Goal: Transaction & Acquisition: Purchase product/service

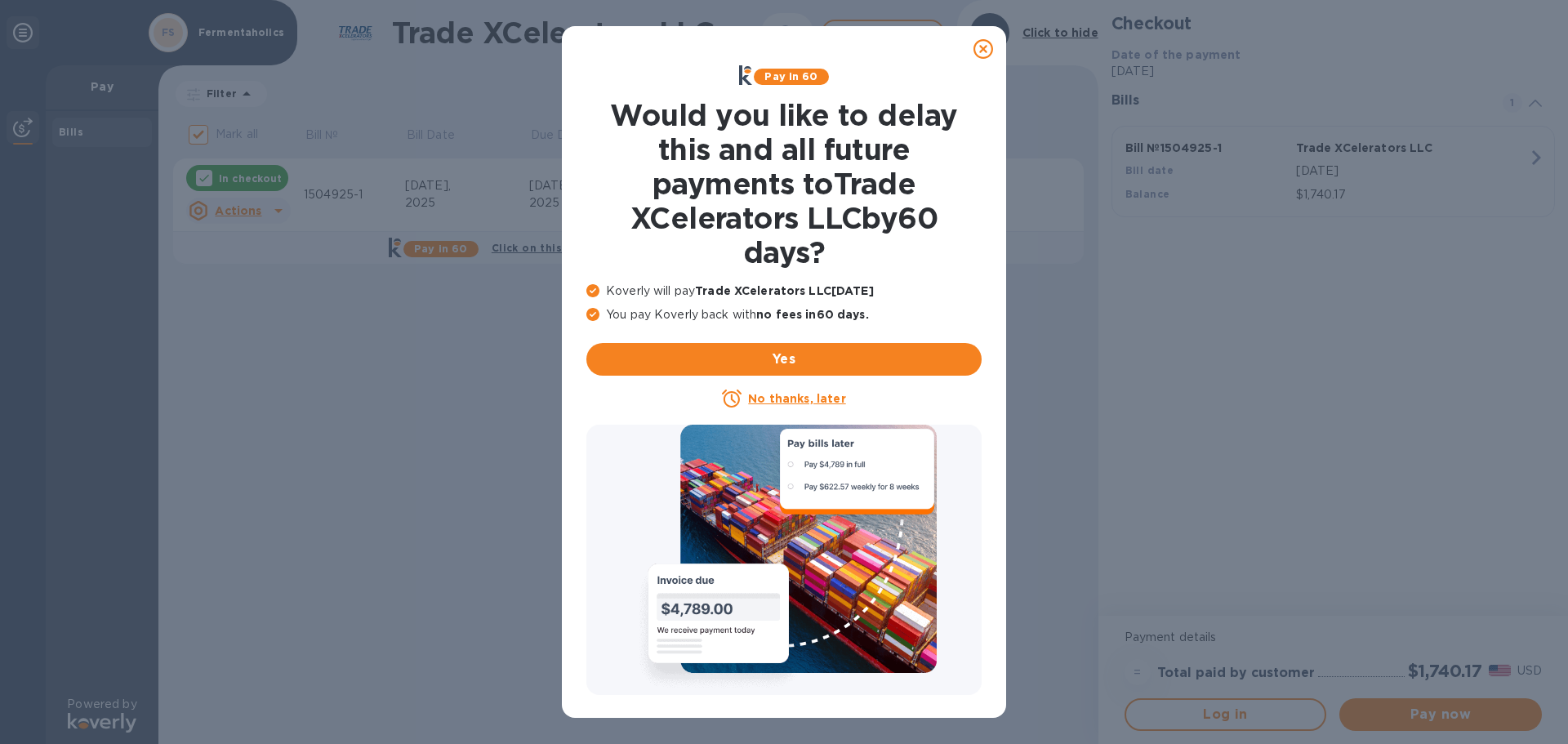
click at [983, 44] on icon at bounding box center [984, 49] width 19 height 19
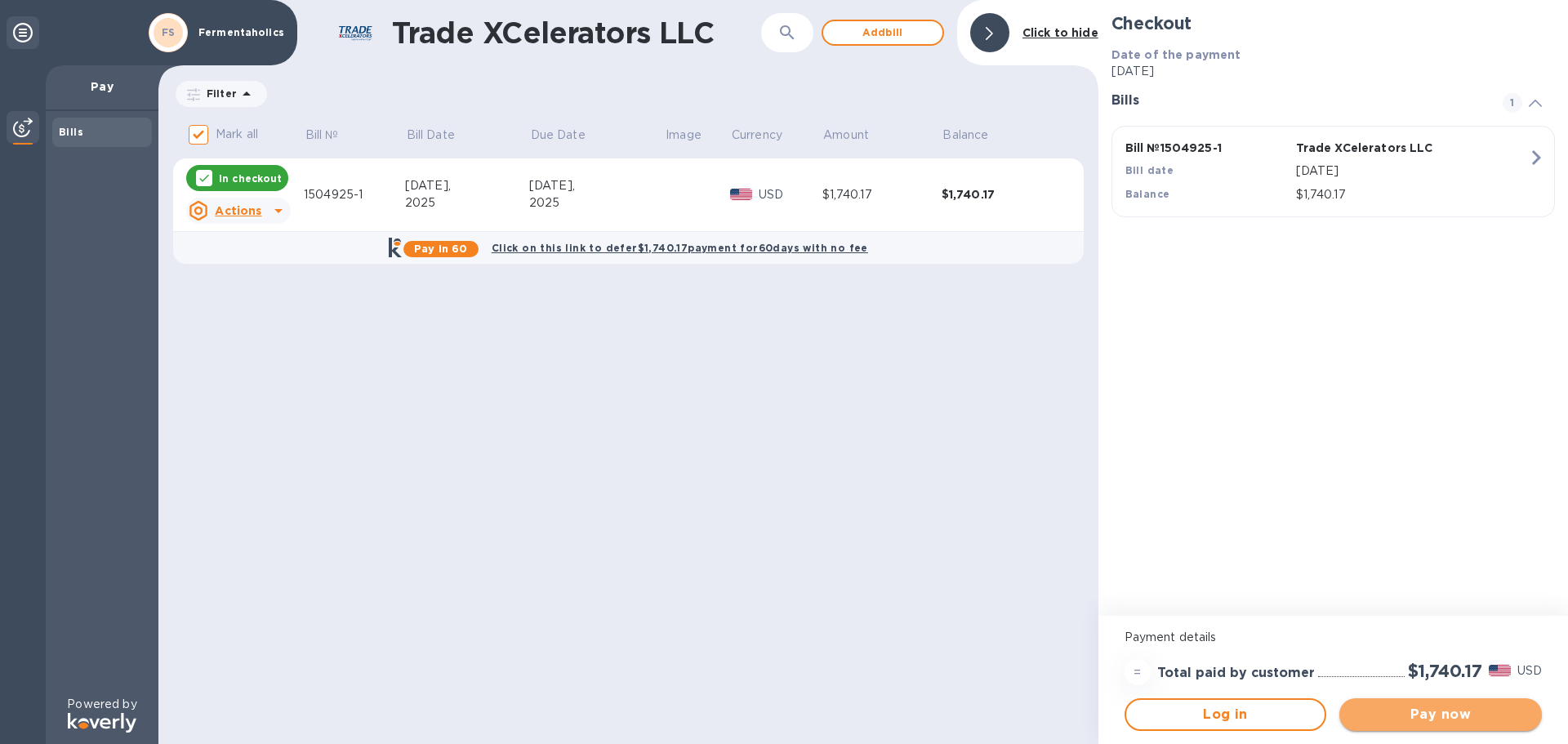
drag, startPoint x: 1415, startPoint y: 705, endPoint x: 1453, endPoint y: 708, distance: 38.1
click at [1413, 706] on span "Pay now" at bounding box center [1440, 714] width 177 height 19
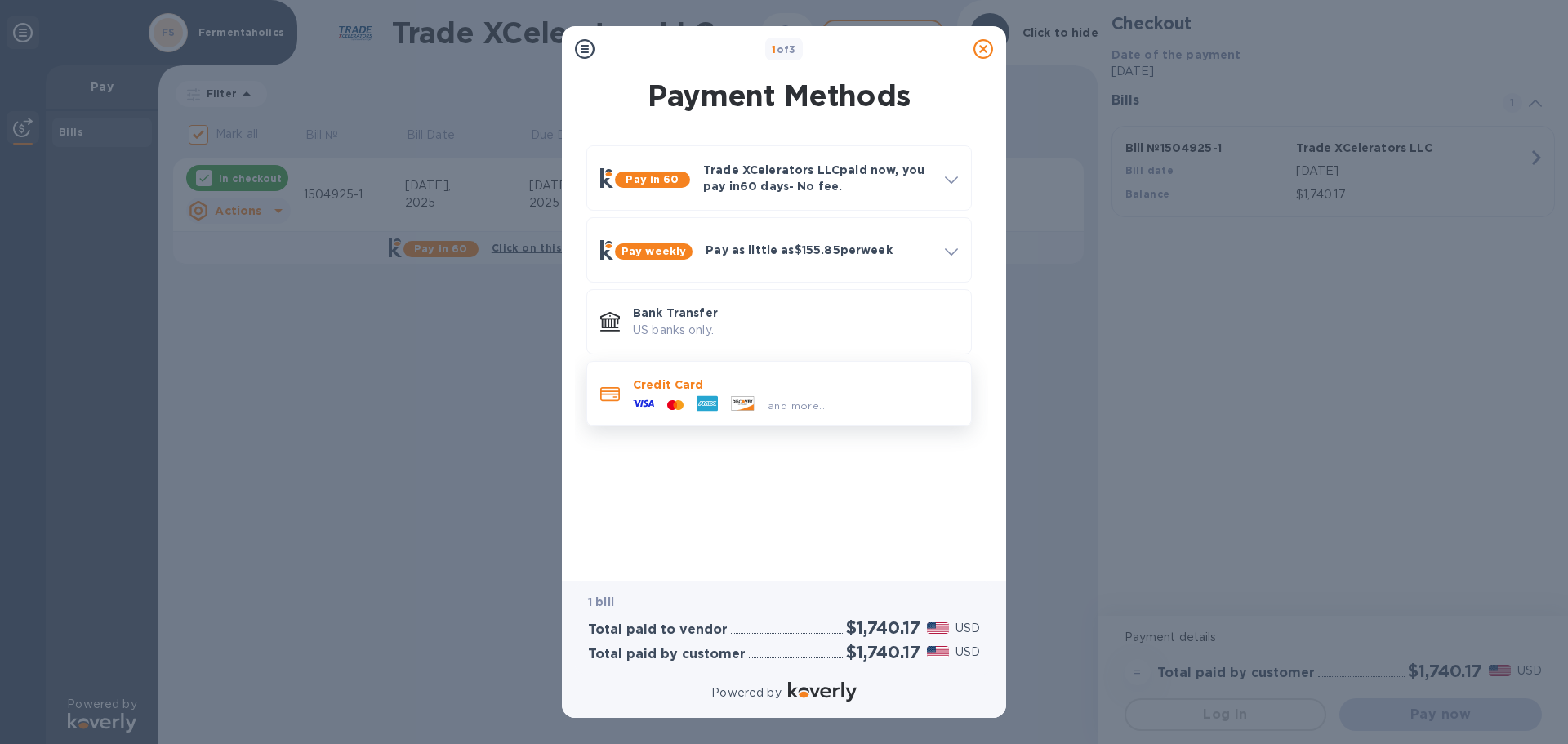
click at [704, 400] on icon at bounding box center [707, 404] width 21 height 15
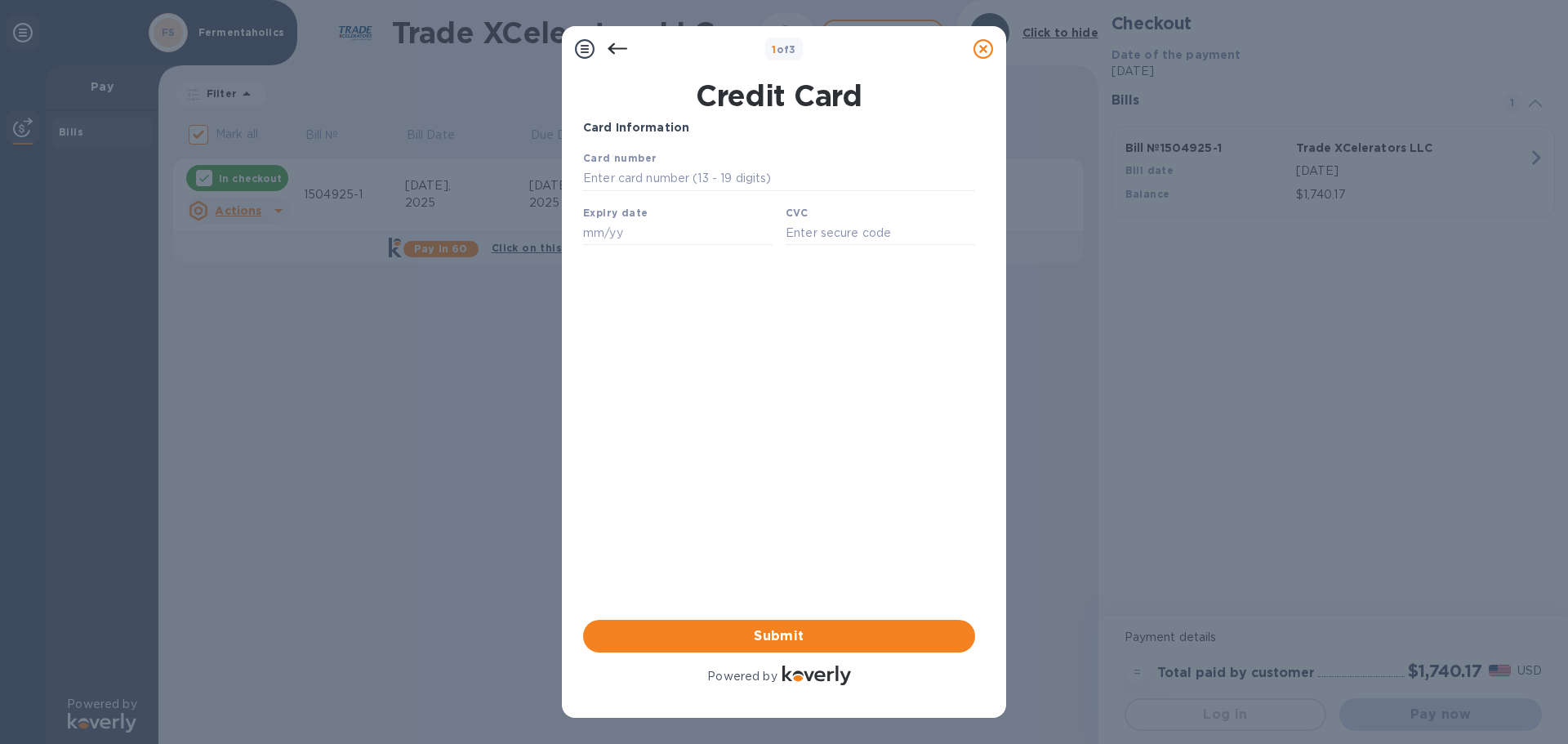
type input "[CREDIT_CARD_NUMBER]"
type input "7348"
type input "07/30"
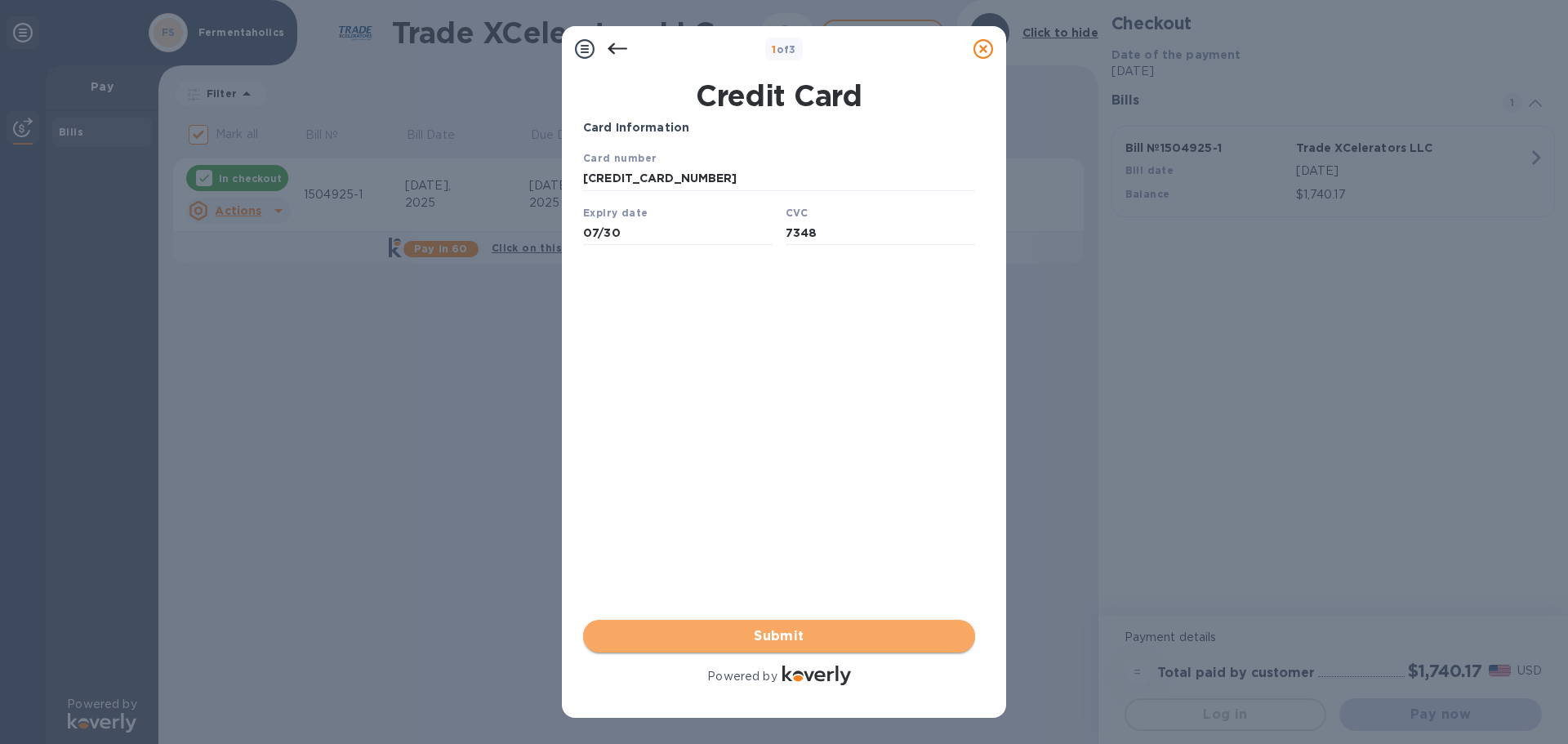
click at [844, 635] on span "Submit" at bounding box center [779, 636] width 366 height 19
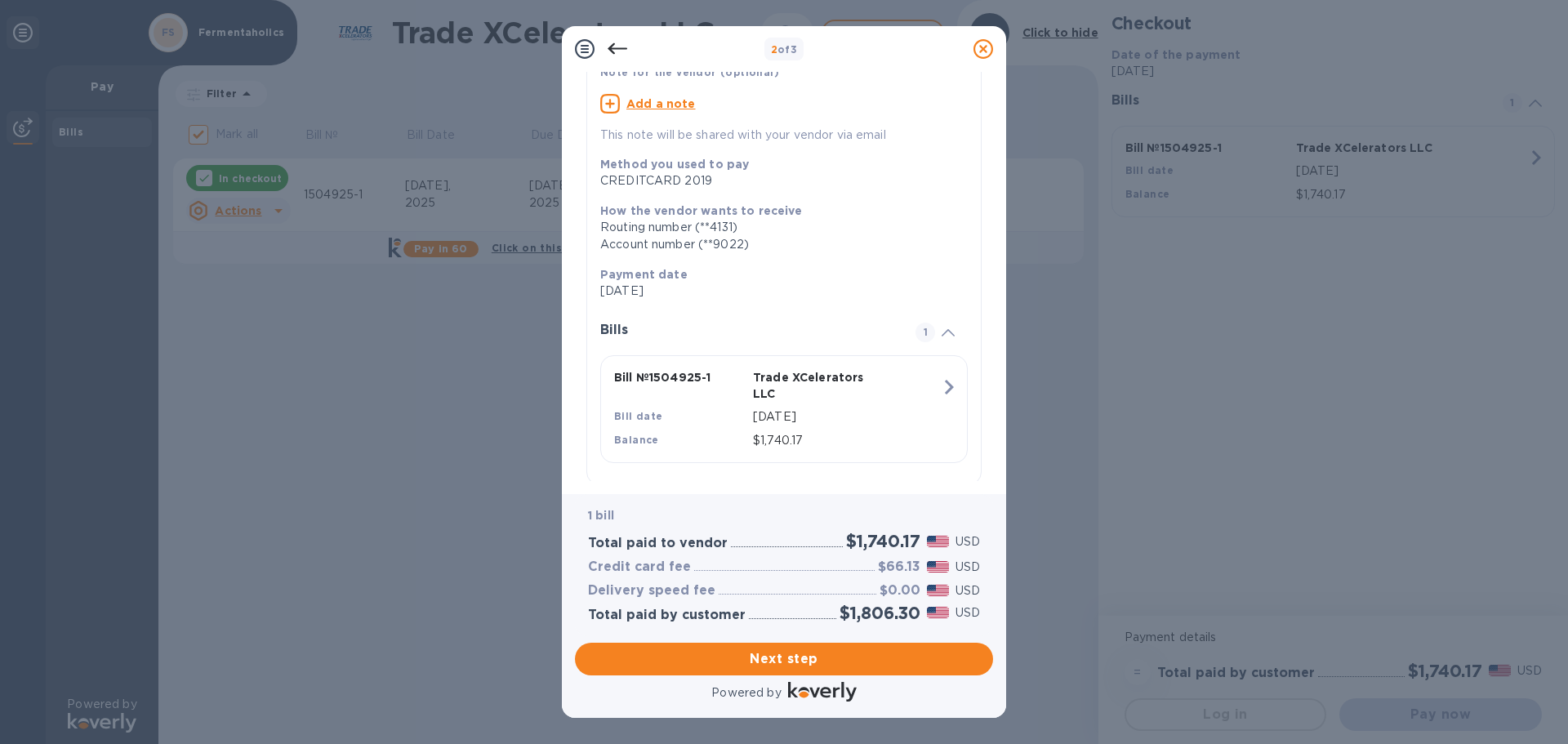
scroll to position [150, 0]
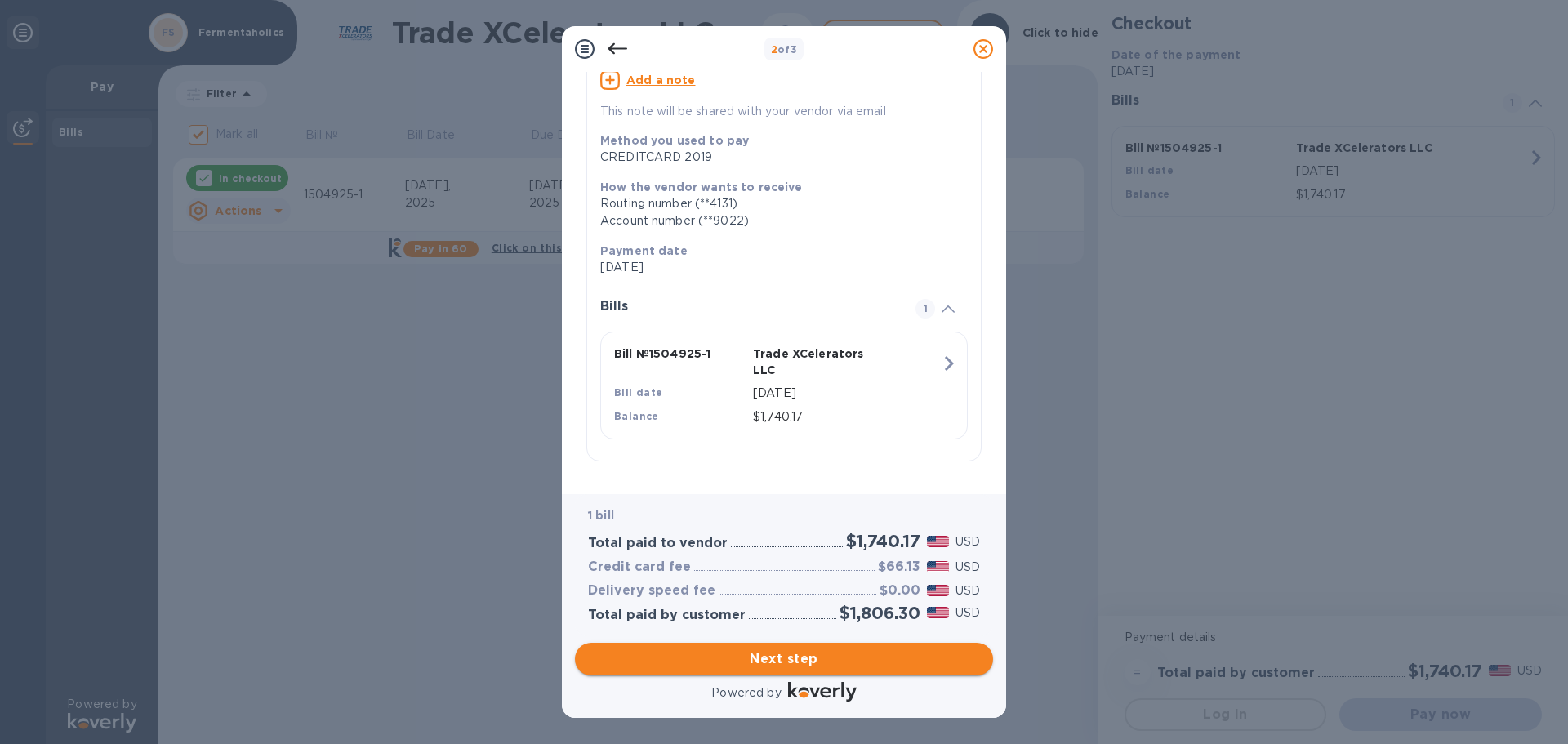
click at [748, 657] on span "Next step" at bounding box center [784, 659] width 392 height 19
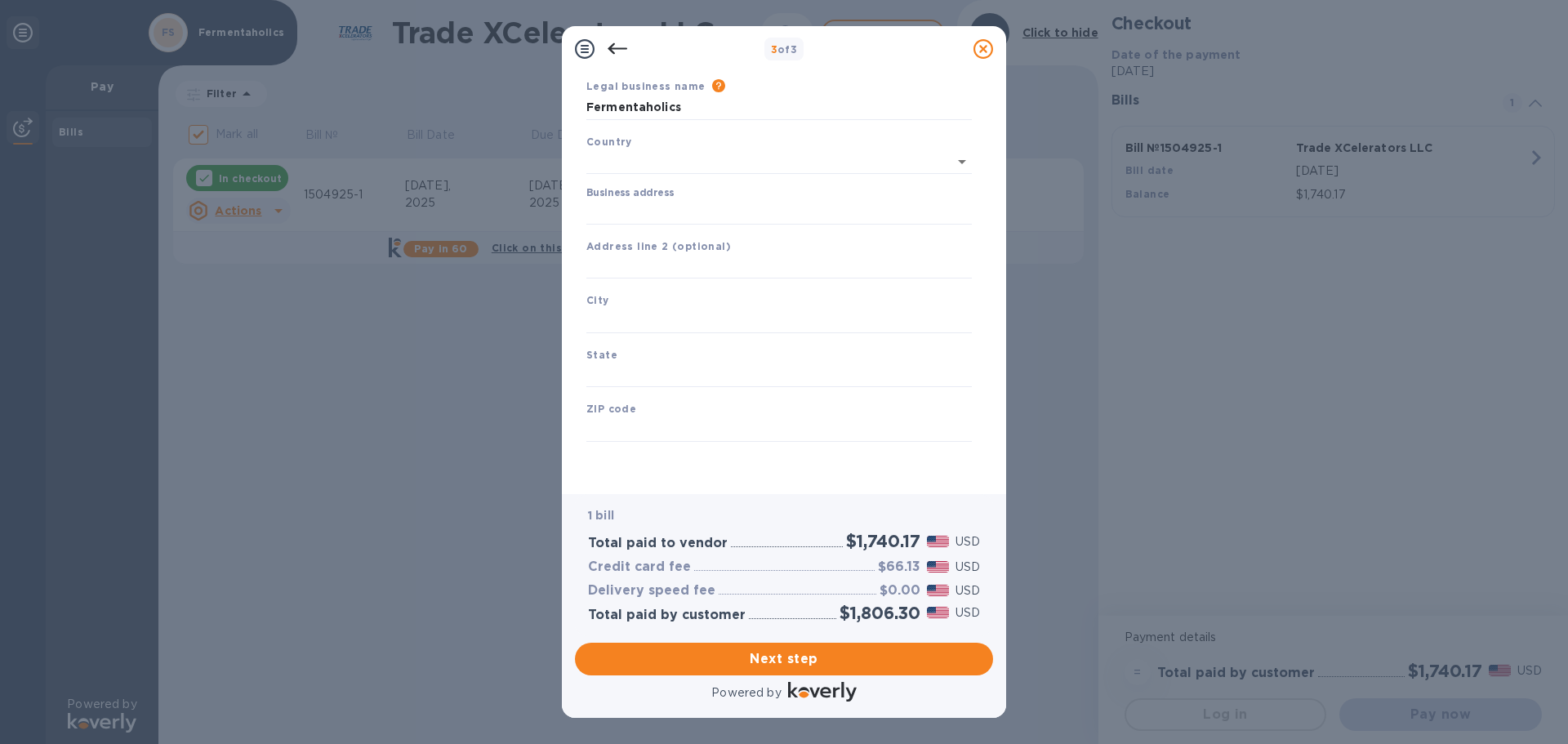
type input "[GEOGRAPHIC_DATA]"
click at [666, 207] on input "Business address" at bounding box center [779, 212] width 385 height 24
type input "[STREET_ADDRESS]"
click at [690, 264] on input "text" at bounding box center [779, 267] width 385 height 24
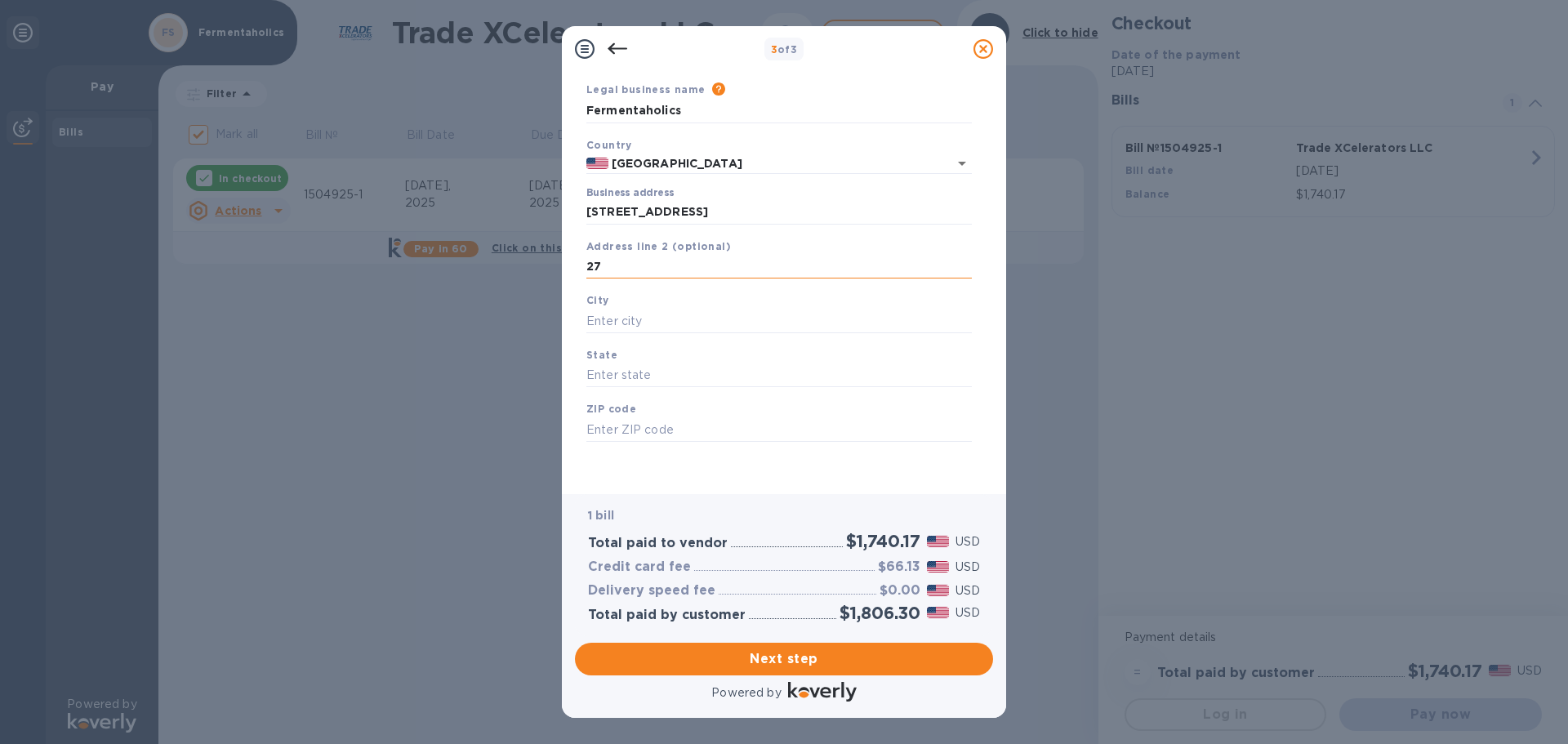
type input "2"
type input "Ste 27"
type input "Clearwater"
type input "FL"
type input "33762"
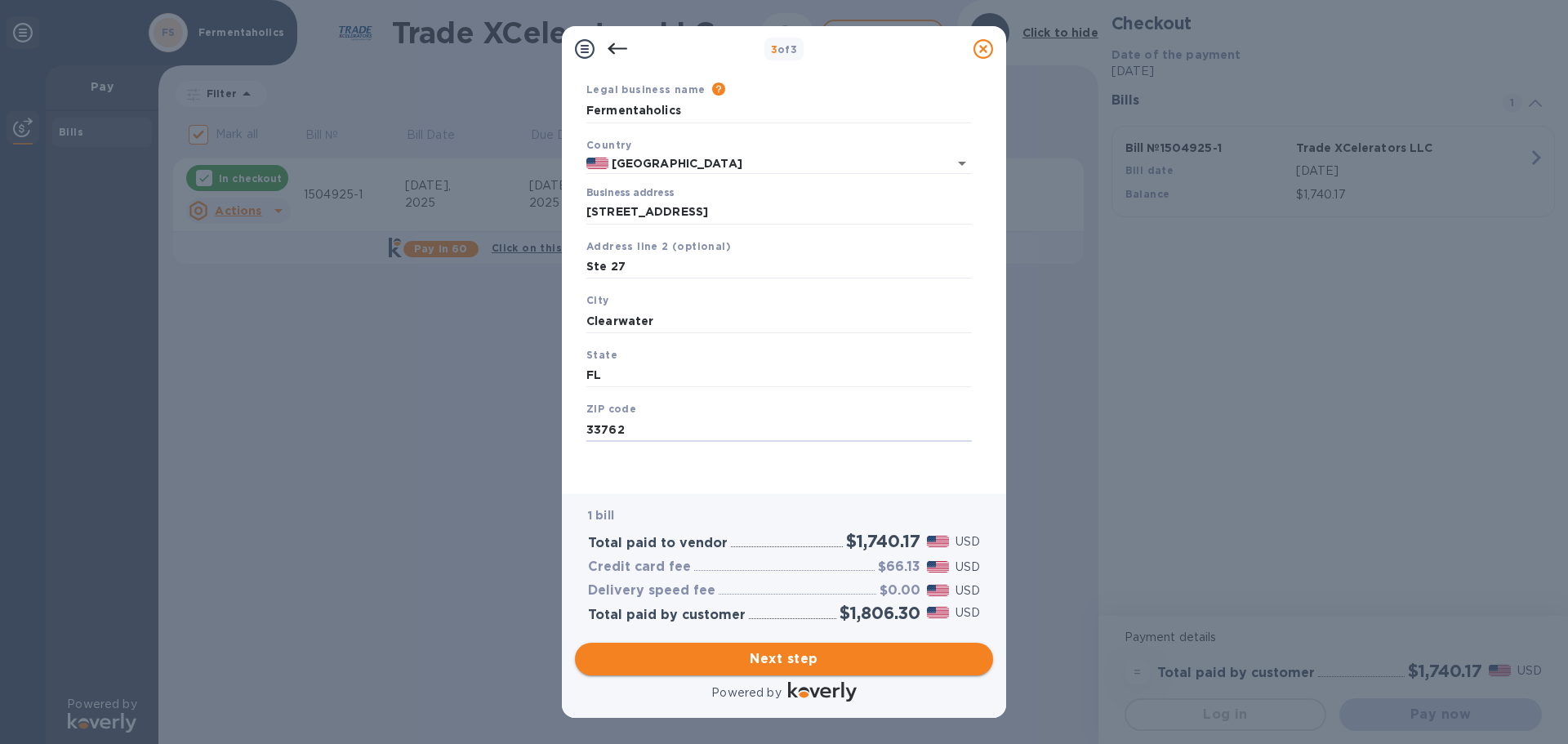
click at [768, 659] on span "Next step" at bounding box center [784, 659] width 392 height 19
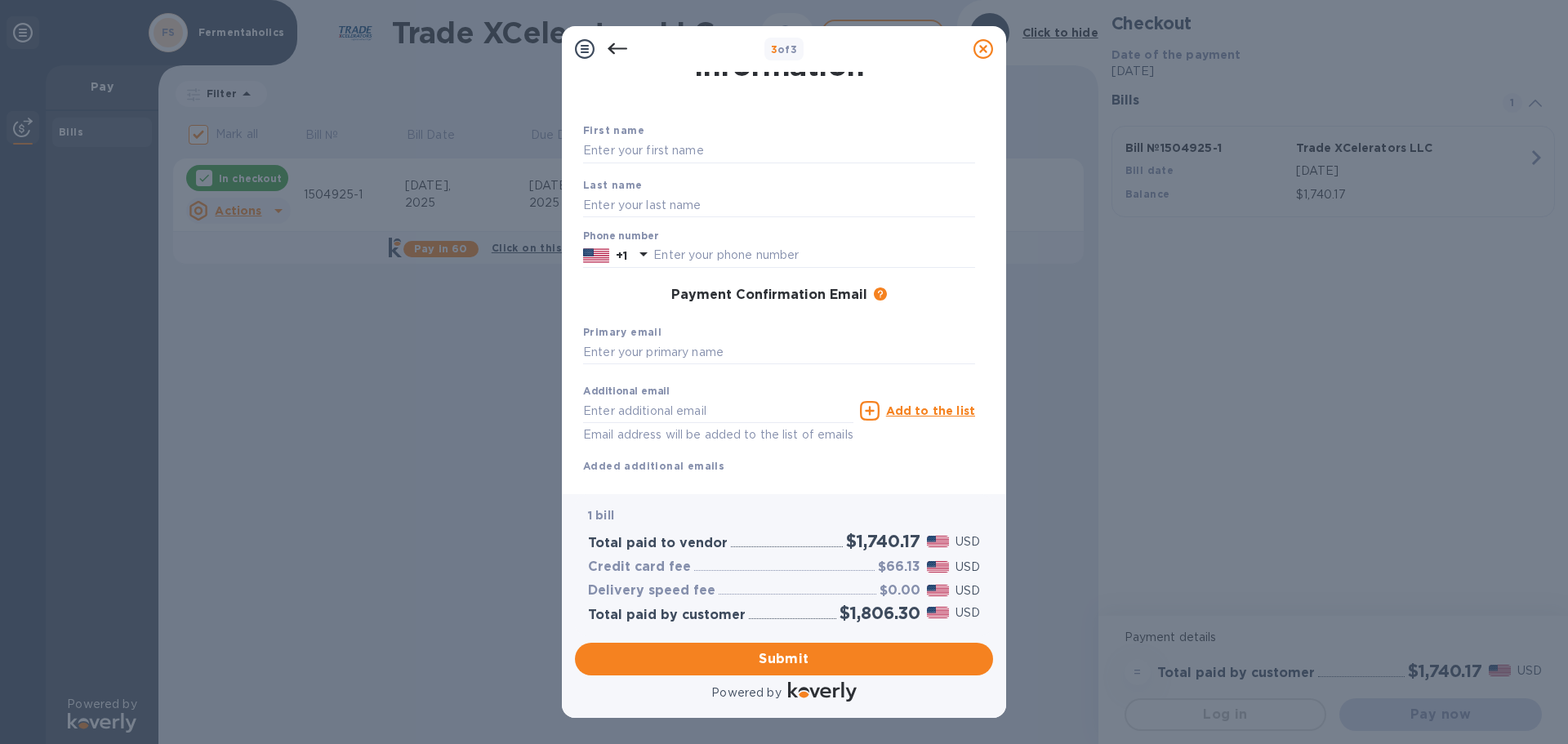
scroll to position [0, 0]
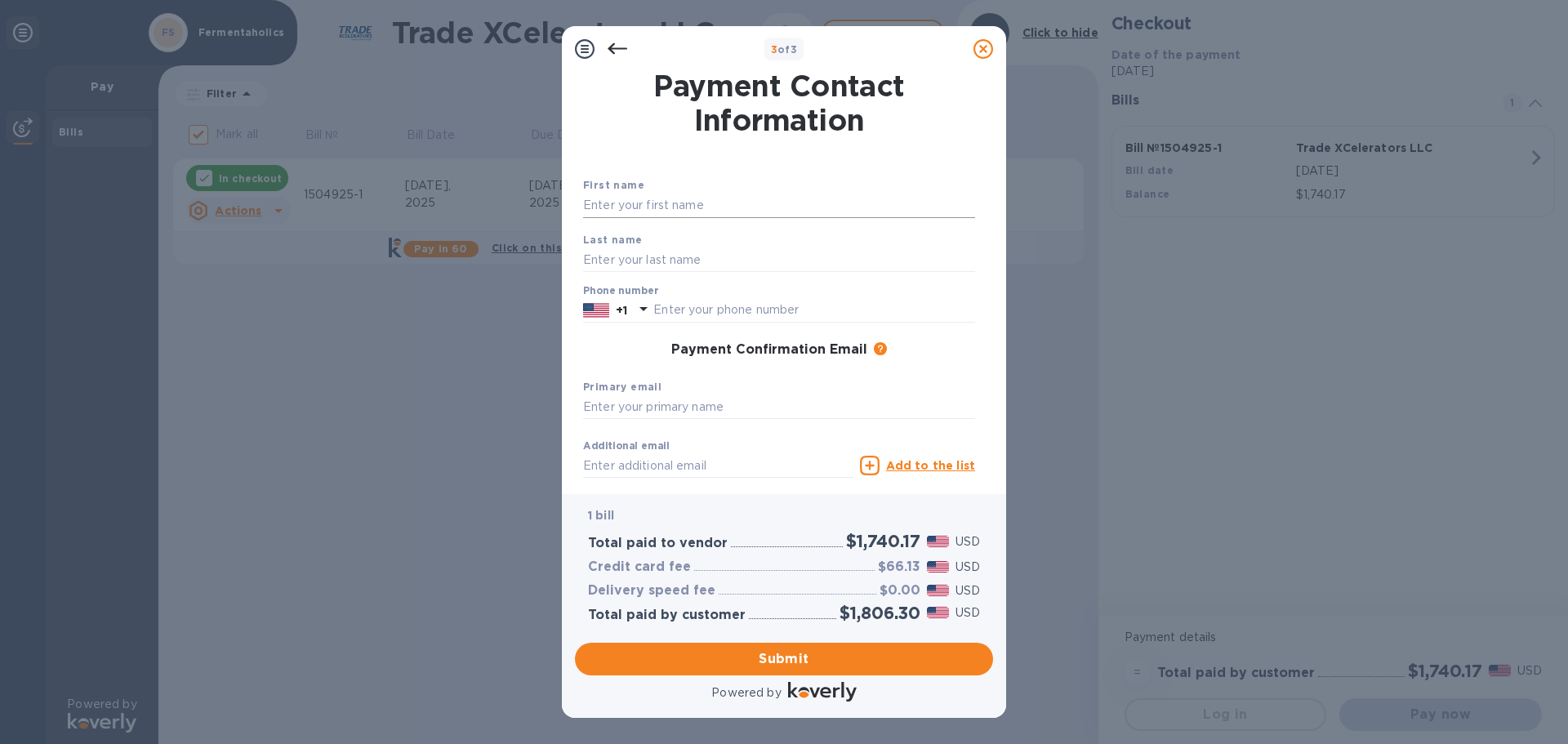
click at [715, 217] on input "text" at bounding box center [779, 205] width 392 height 24
type input "[PERSON_NAME]"
type input "7272588359"
click at [703, 392] on div "Primary email" at bounding box center [779, 399] width 405 height 55
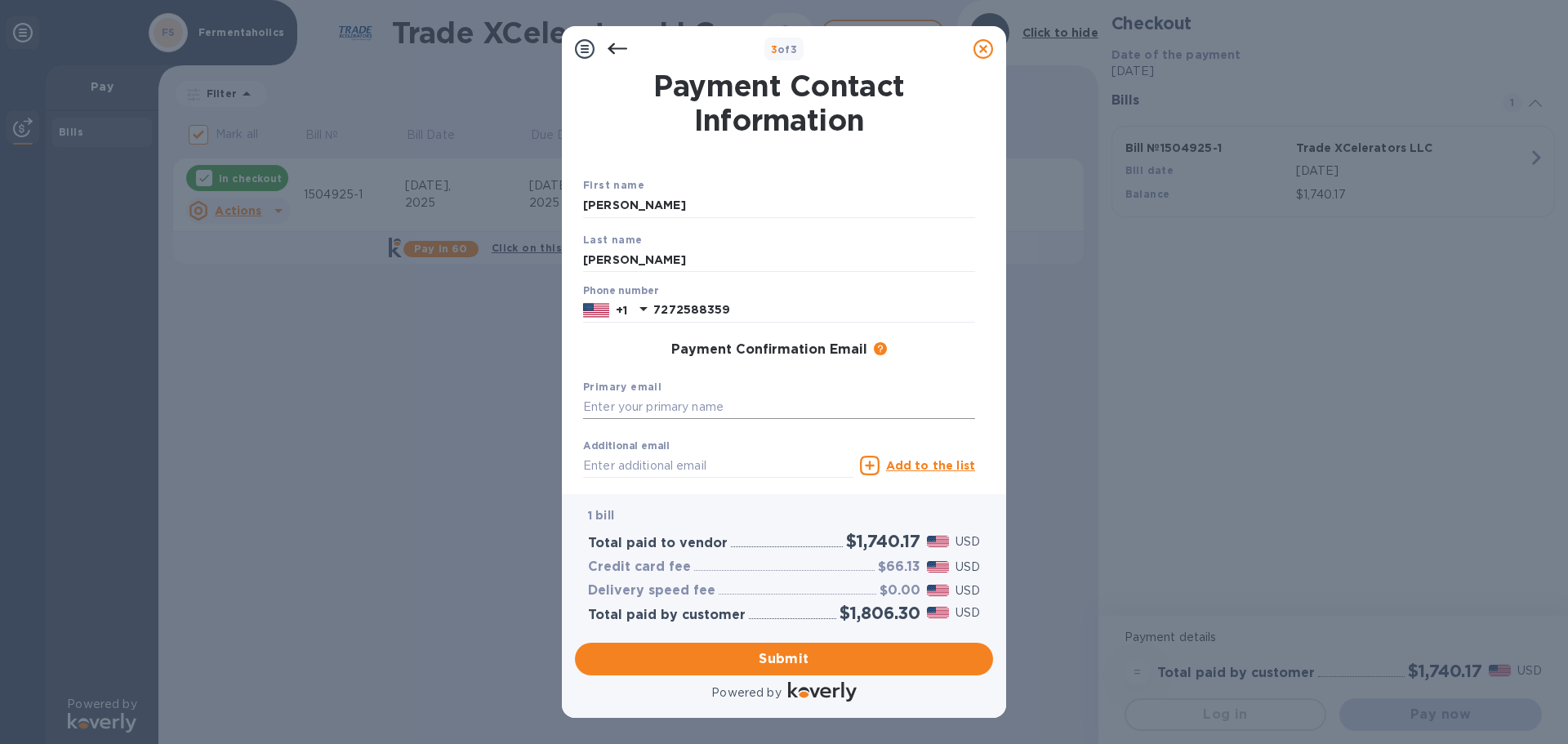
click at [716, 404] on input "text" at bounding box center [779, 407] width 392 height 24
type input "[PERSON_NAME][EMAIL_ADDRESS][DOMAIN_NAME]"
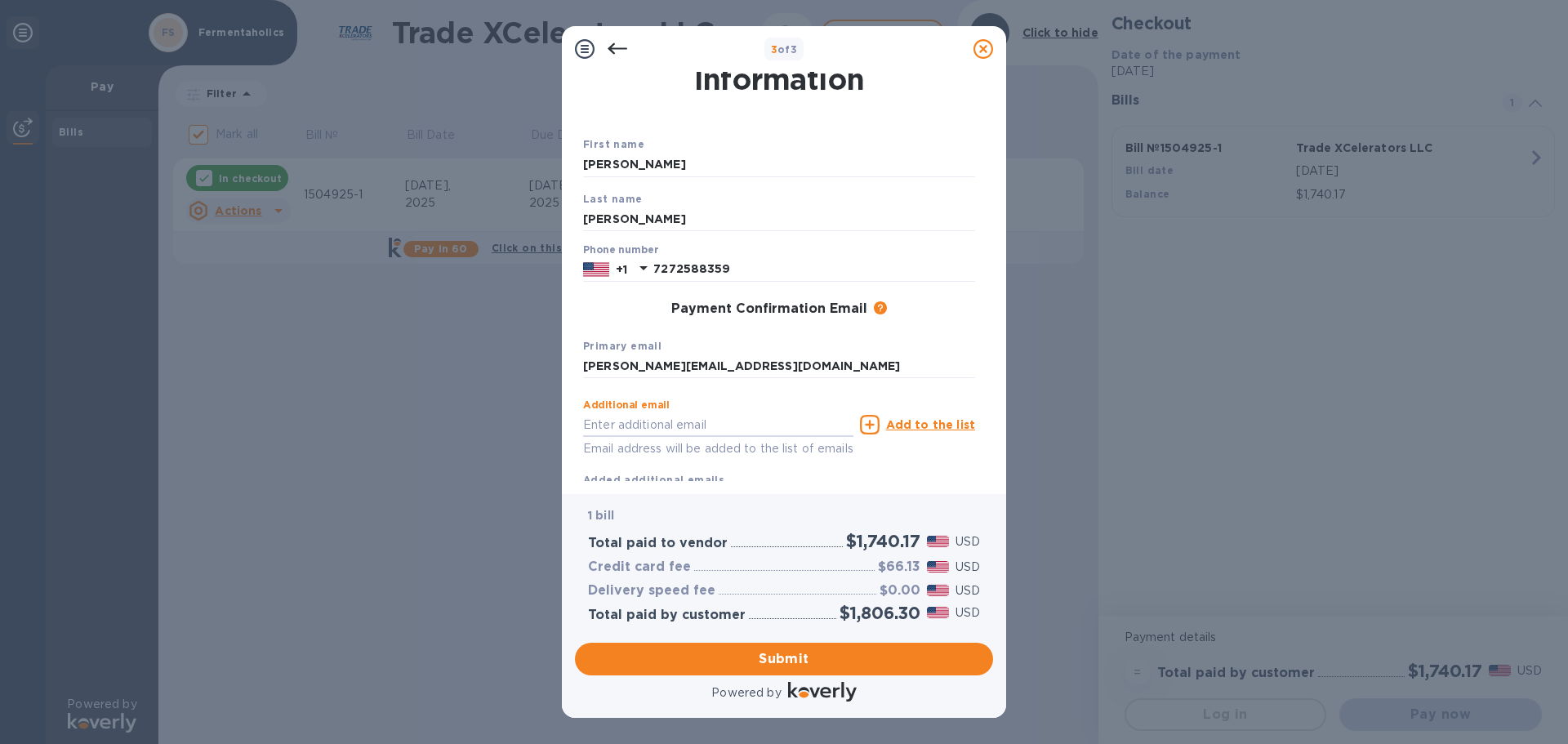
scroll to position [93, 0]
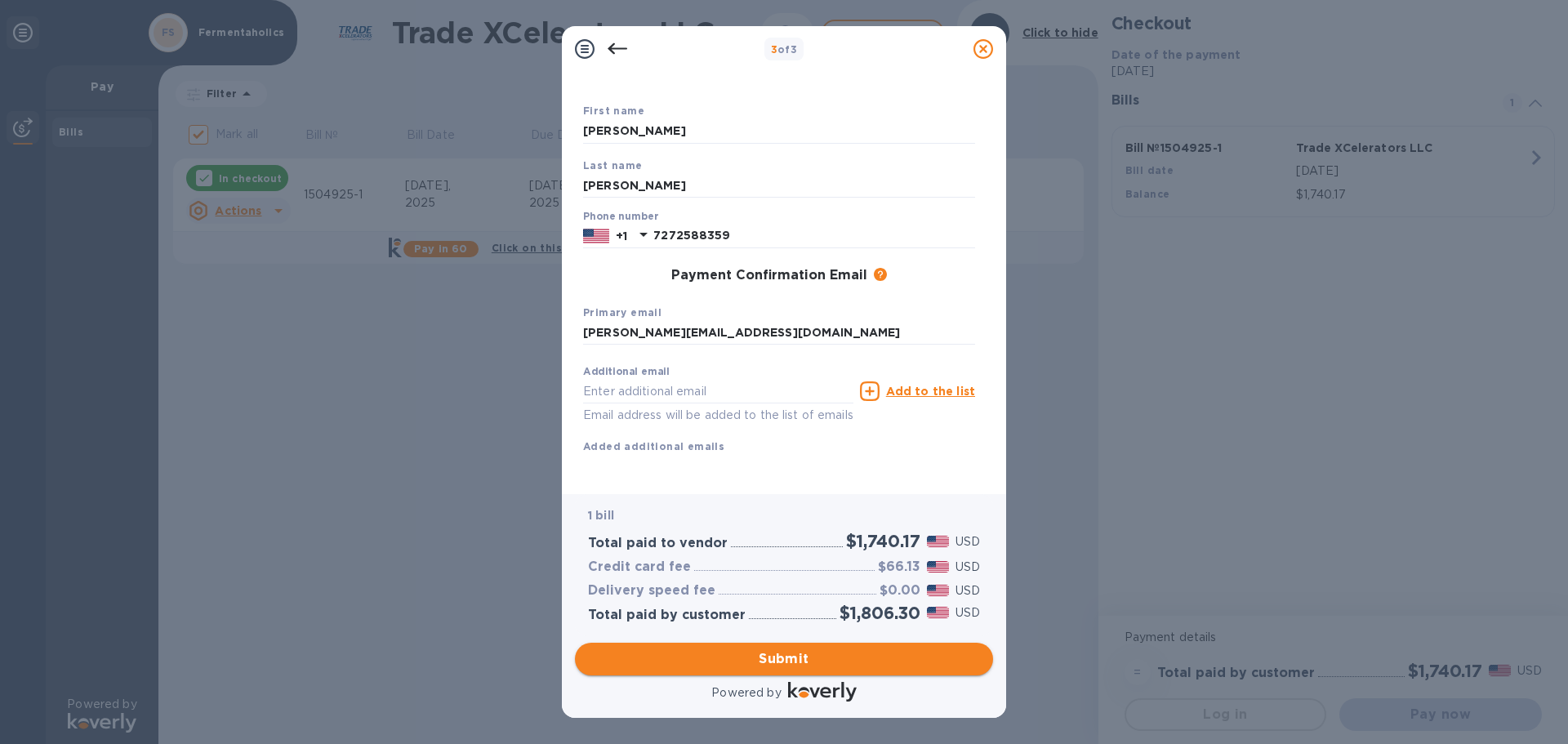
click at [713, 646] on button "Submit" at bounding box center [784, 659] width 418 height 33
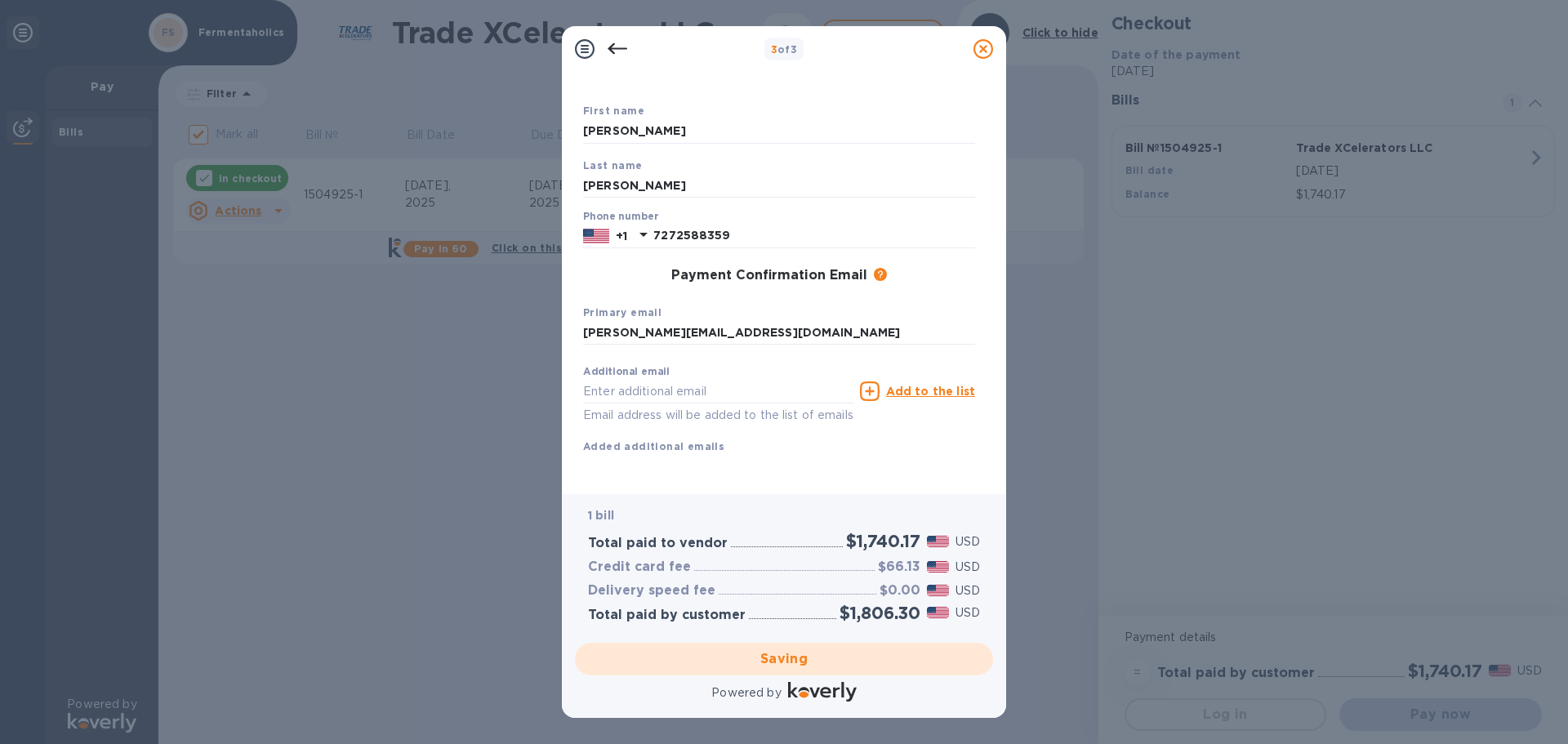
checkbox input "false"
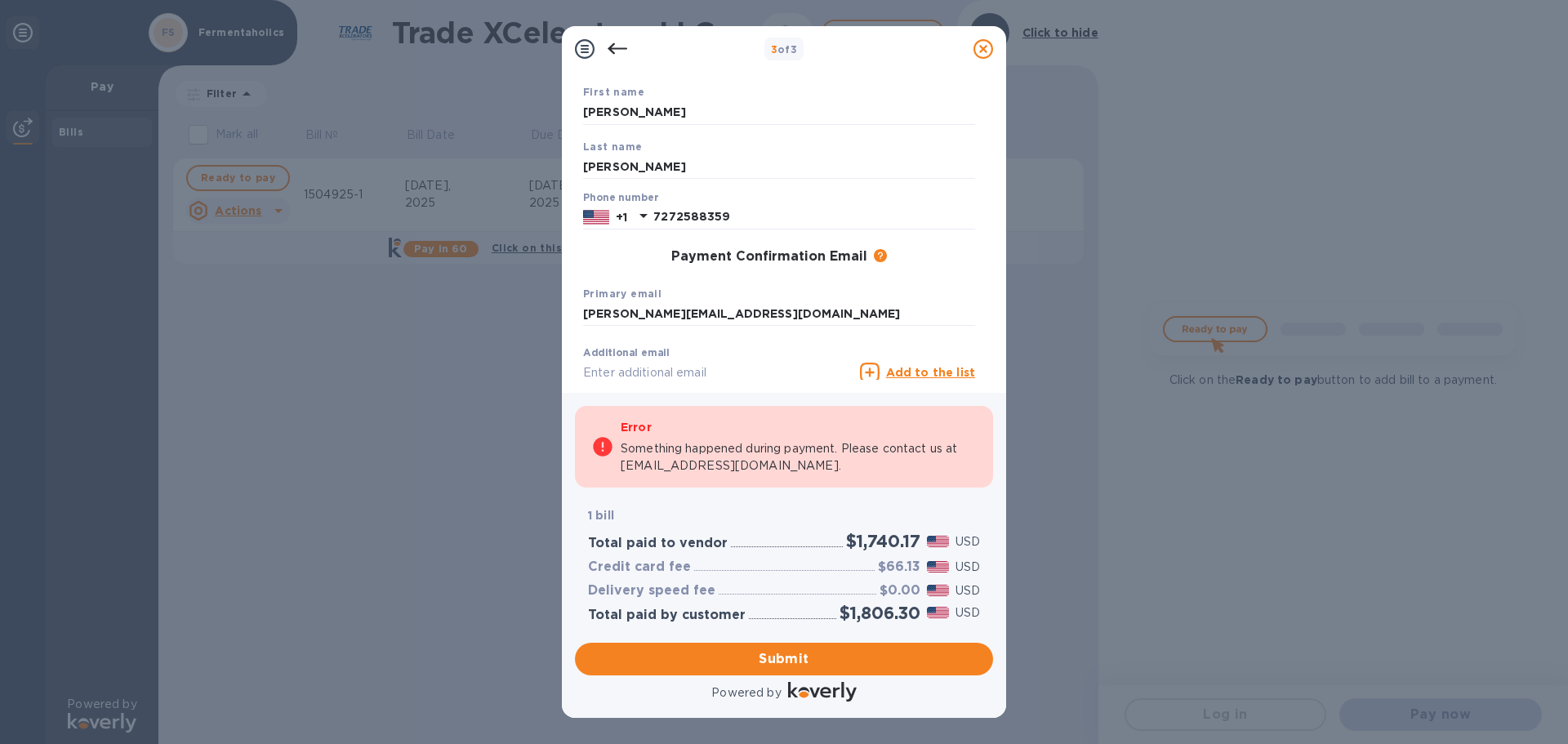
click at [799, 443] on p "Something happened during payment. Please contact us at [EMAIL_ADDRESS][DOMAIN_…" at bounding box center [798, 457] width 356 height 34
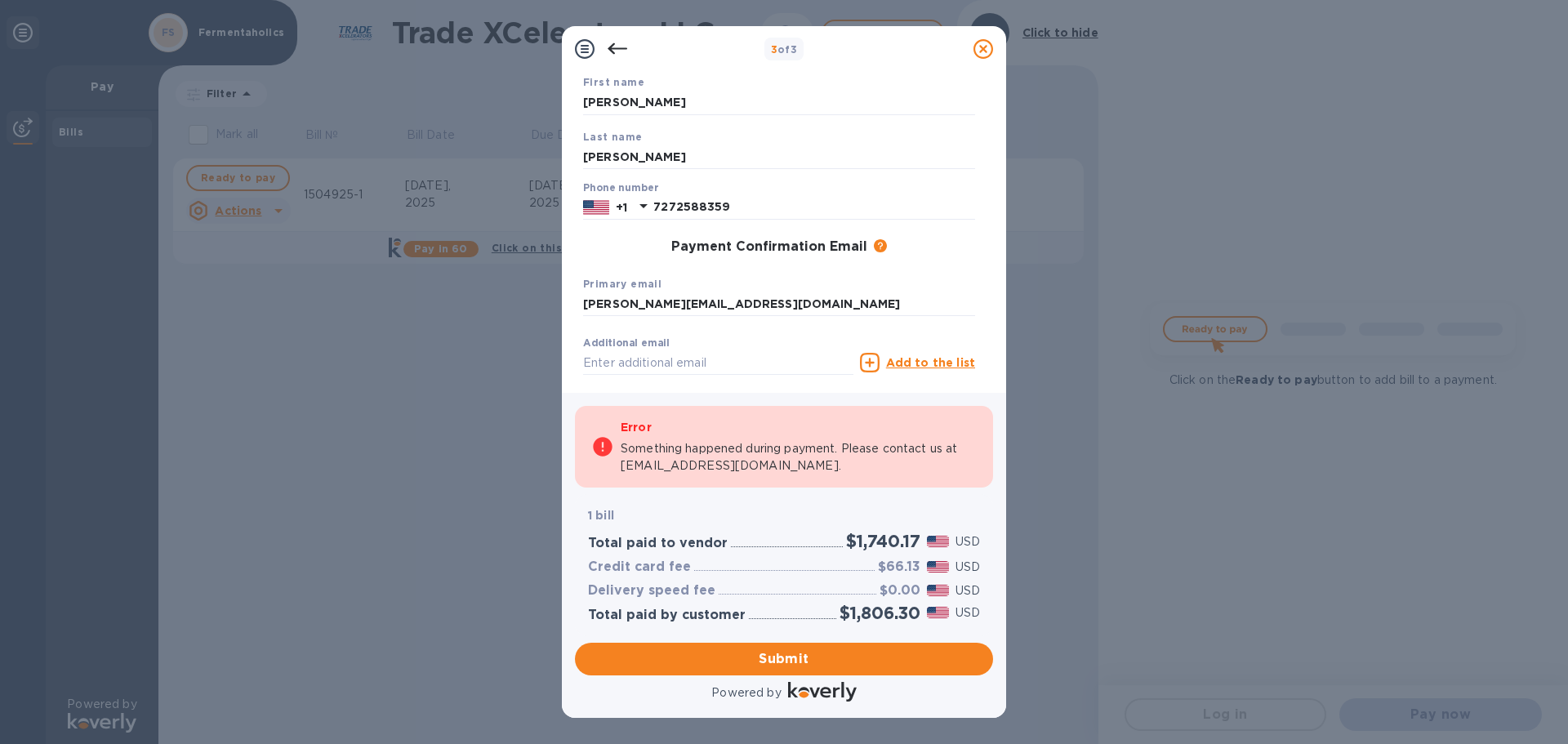
scroll to position [194, 0]
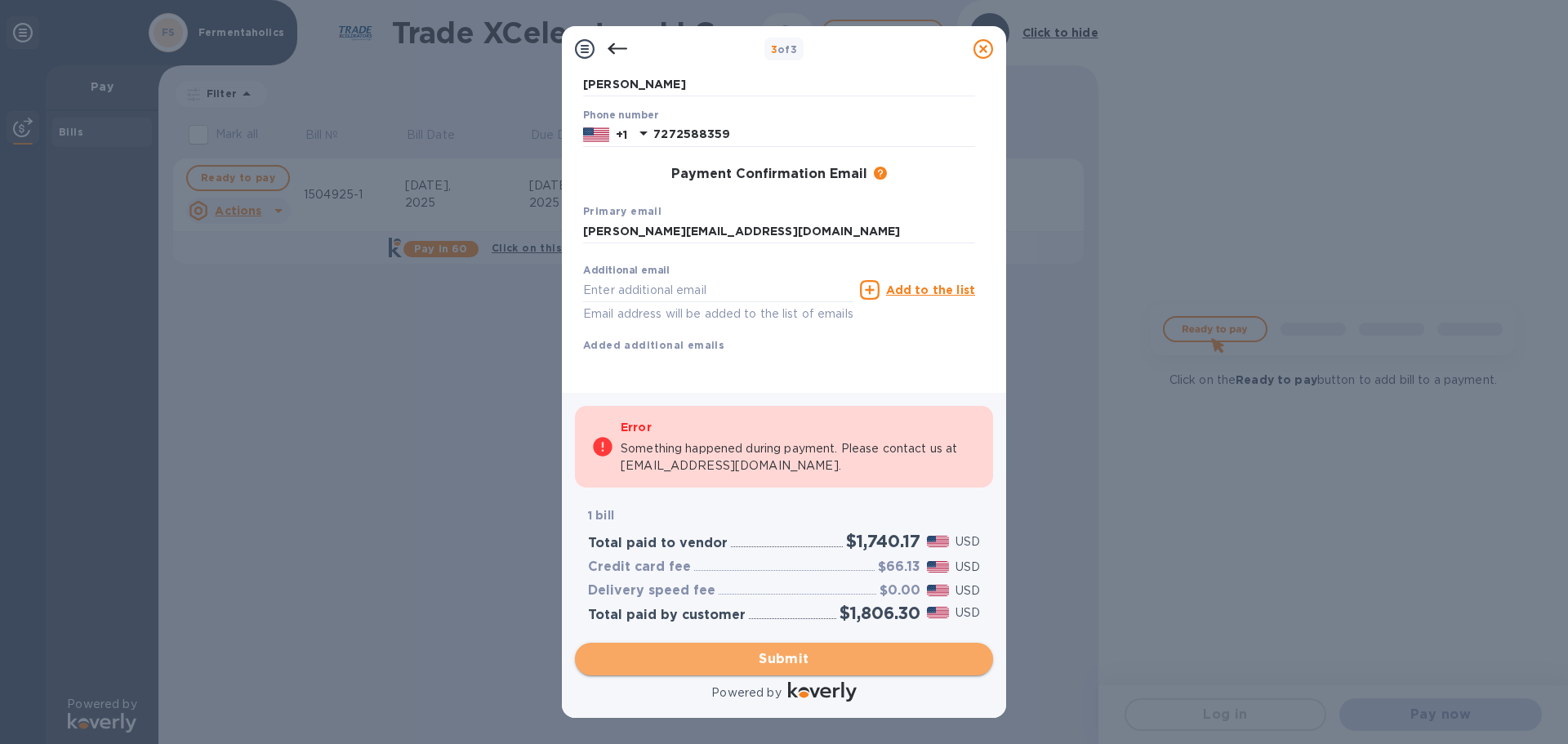
click at [818, 661] on span "Submit" at bounding box center [784, 659] width 392 height 19
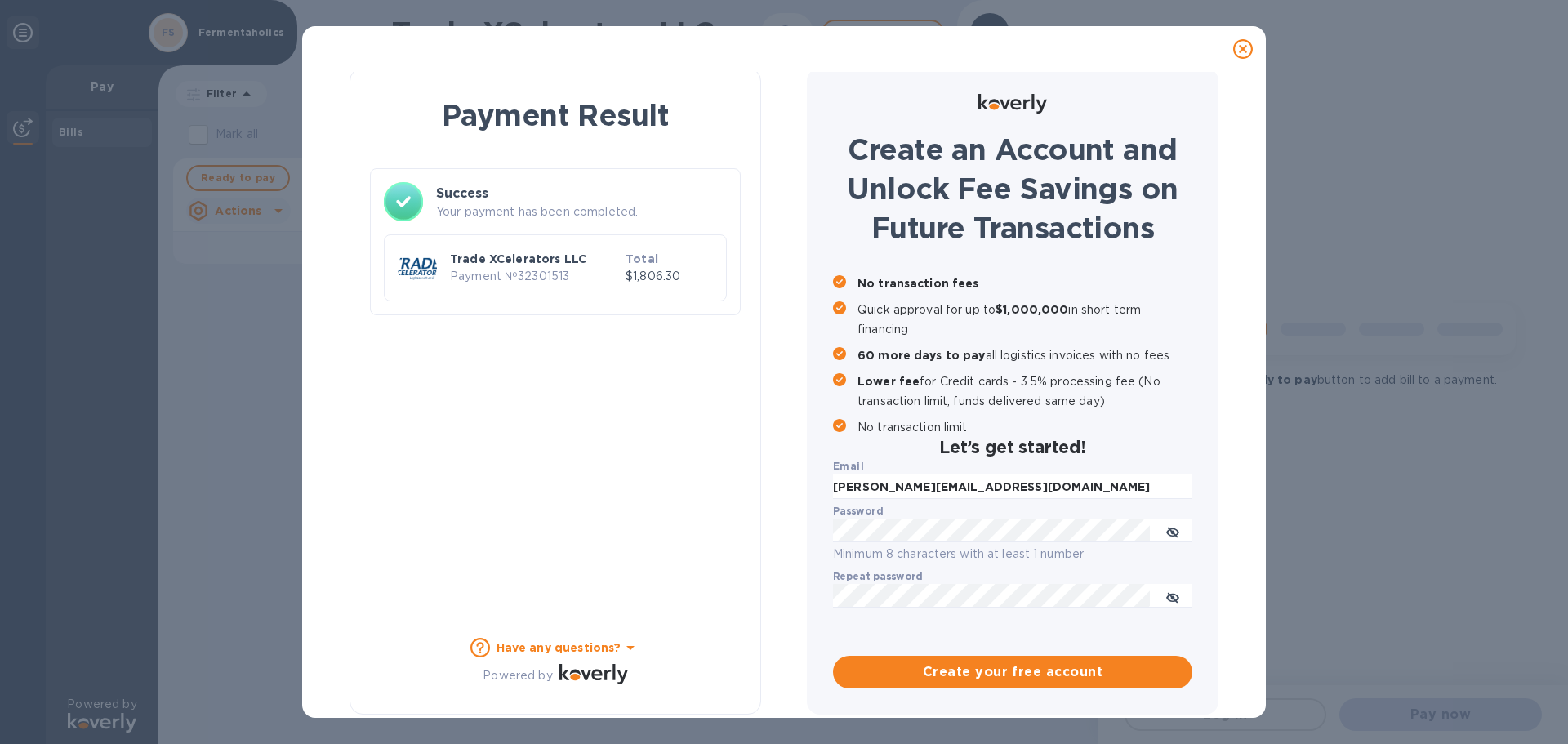
scroll to position [8, 0]
